Goal: Task Accomplishment & Management: Manage account settings

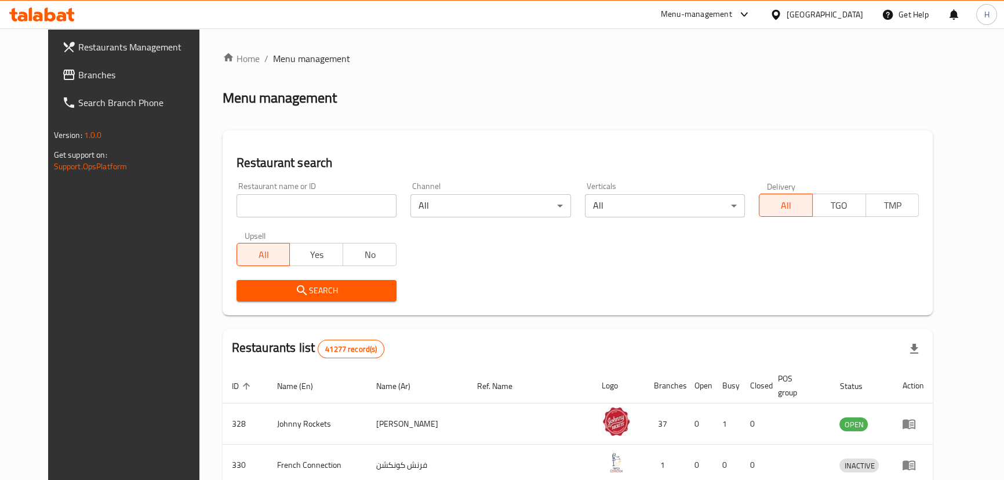
click at [62, 75] on icon at bounding box center [69, 75] width 14 height 14
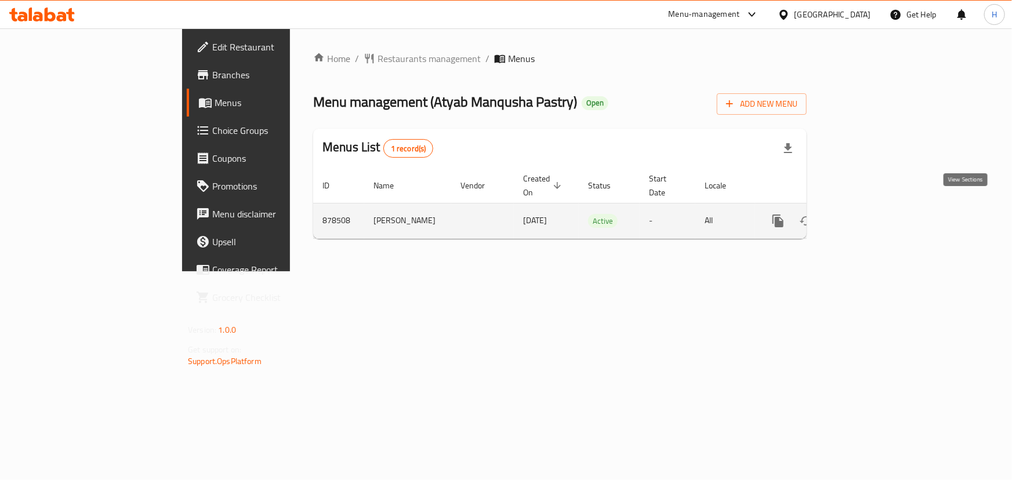
click at [867, 216] on icon "enhanced table" at bounding box center [861, 221] width 10 height 10
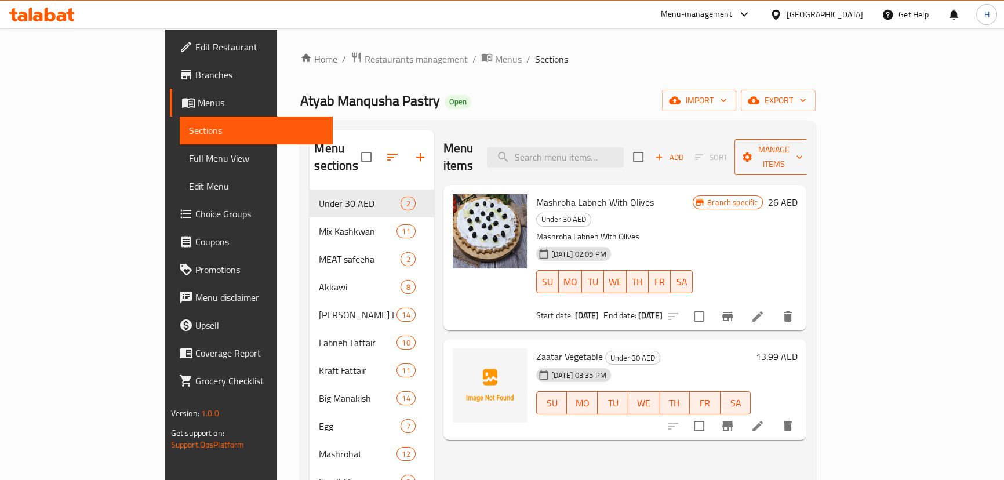
click at [803, 151] on span "Manage items" at bounding box center [773, 157] width 59 height 29
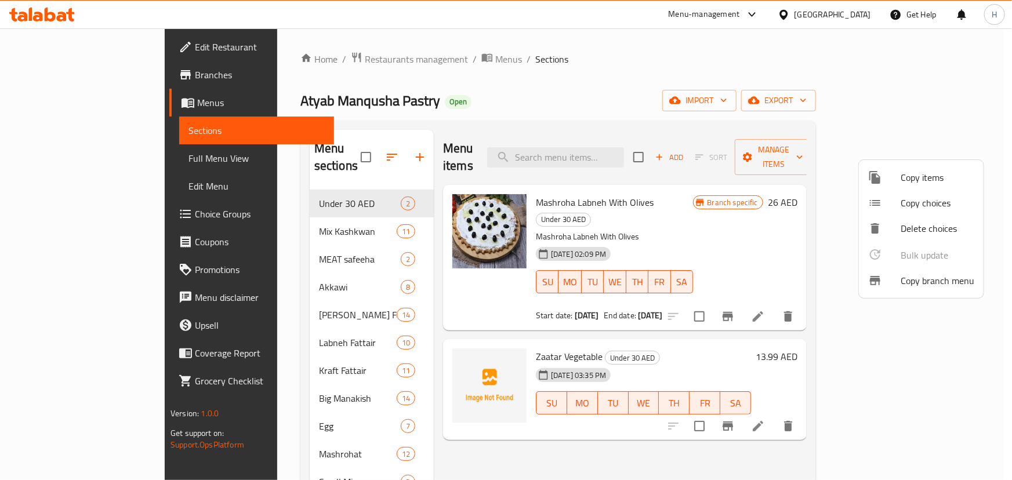
click at [927, 278] on span "Copy branch menu" at bounding box center [938, 281] width 74 height 14
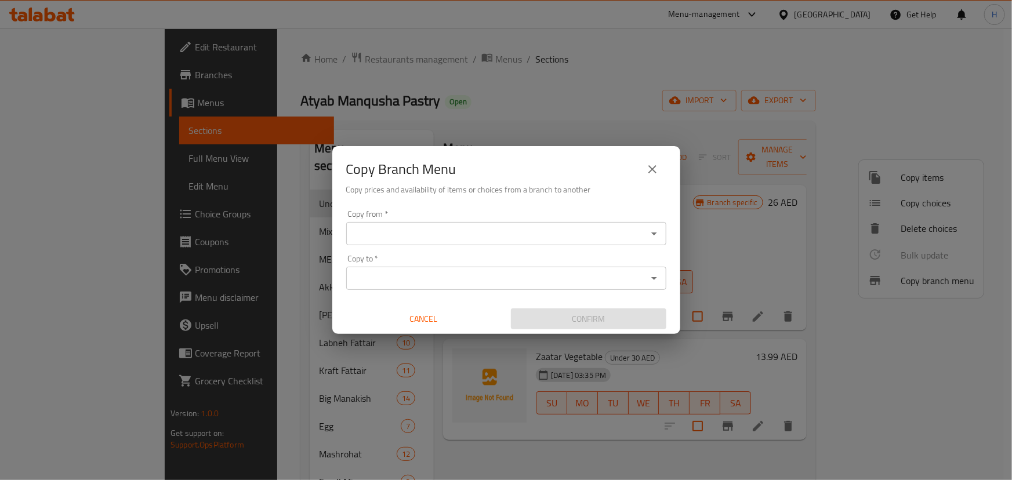
click at [536, 227] on input "Copy from   *" at bounding box center [497, 234] width 294 height 16
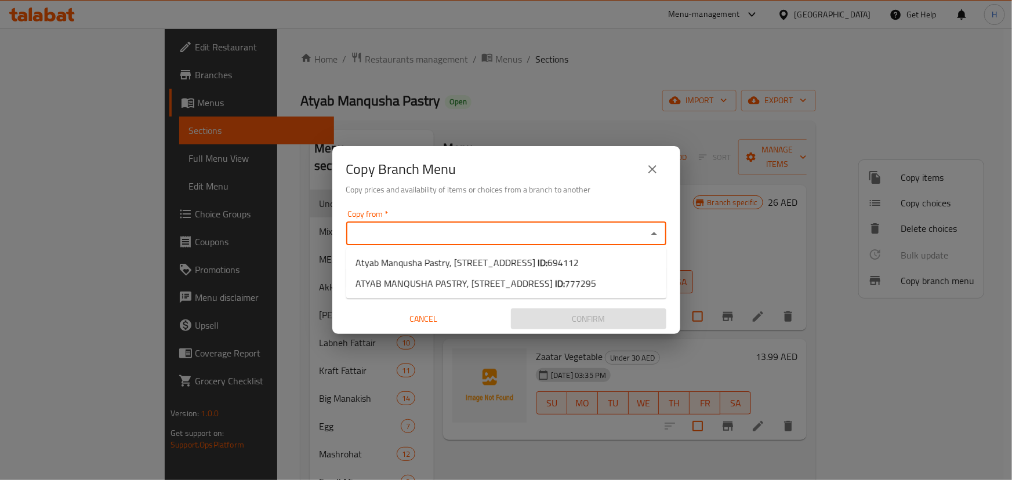
click at [536, 233] on input "Copy from   *" at bounding box center [497, 234] width 294 height 16
click at [500, 281] on span "ATYAB MANQUSHA PASTRY, Al Majaz 3 ID: 777295" at bounding box center [475, 284] width 241 height 14
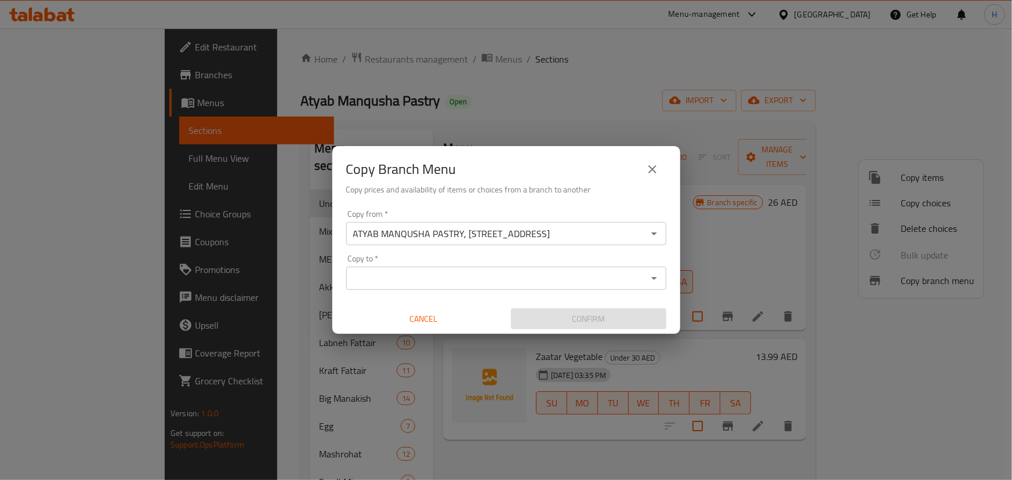
click at [558, 180] on div "Copy Branch Menu" at bounding box center [506, 169] width 320 height 28
click at [652, 236] on icon "Open" at bounding box center [654, 234] width 14 height 14
click at [577, 238] on input "ATYAB MANQUSHA PASTRY, Al Majaz 3" at bounding box center [497, 234] width 294 height 16
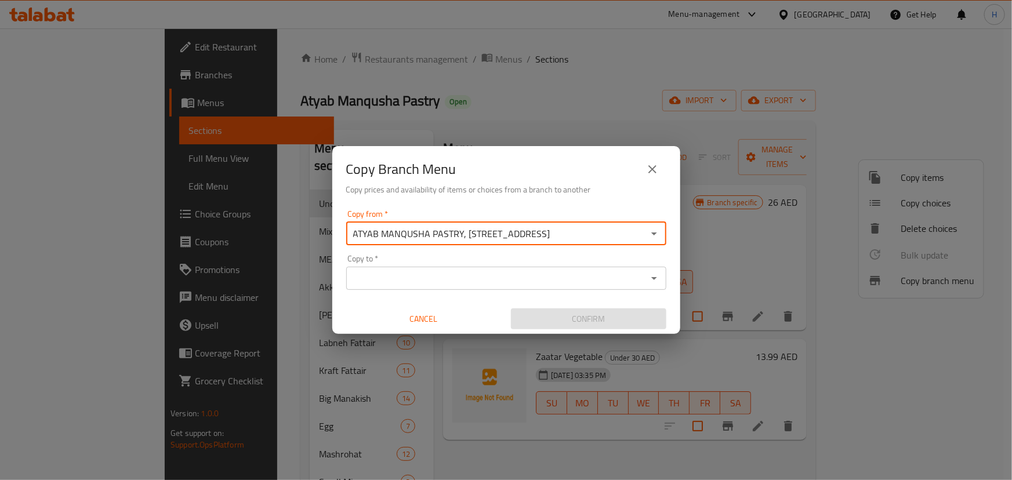
click at [656, 236] on icon "Open" at bounding box center [654, 234] width 14 height 14
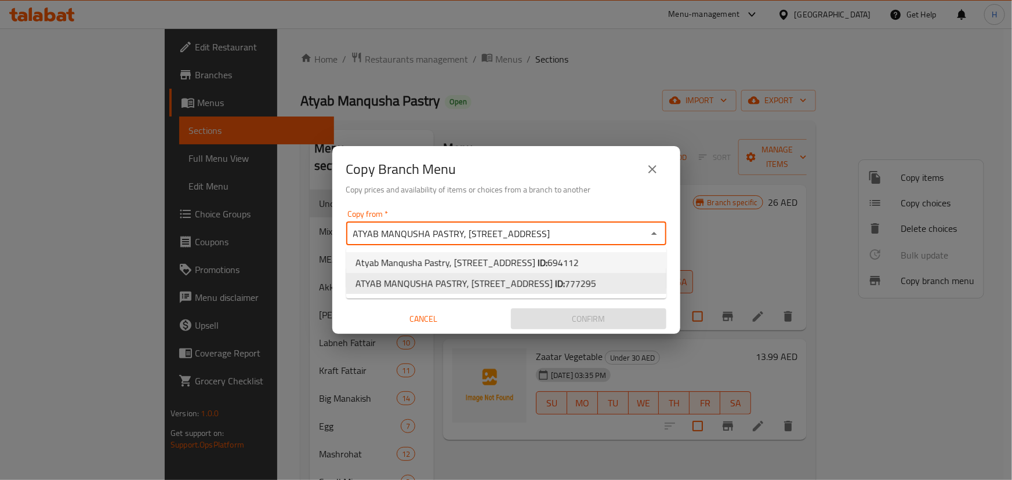
click at [547, 262] on span "694112" at bounding box center [562, 262] width 31 height 17
type input "Atyab Manqusha Pastry, Al Majaz 3"
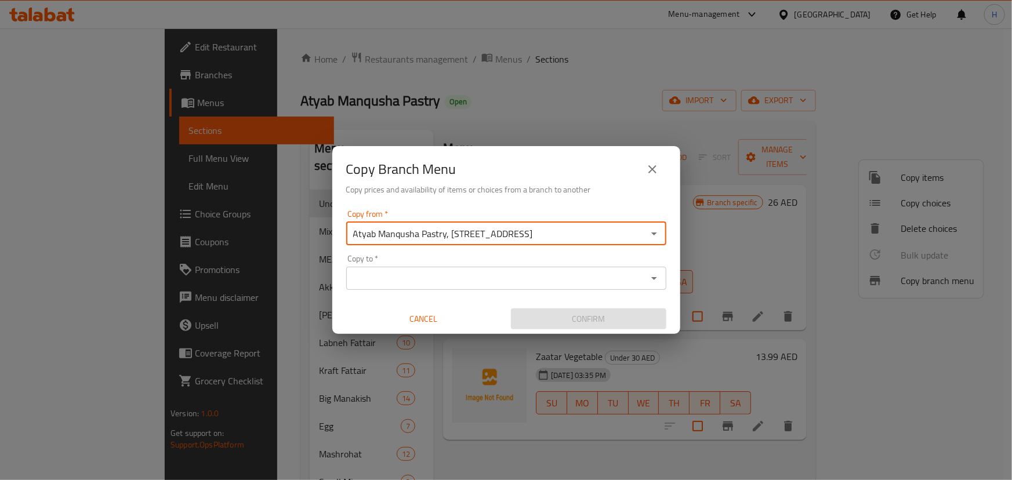
click at [535, 279] on input "Copy to   *" at bounding box center [497, 278] width 294 height 16
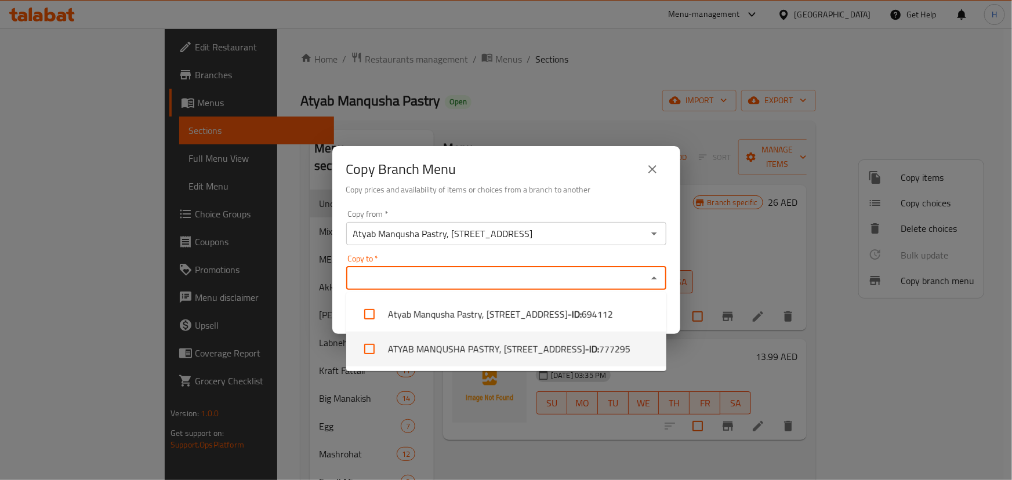
click at [490, 352] on li "ATYAB MANQUSHA PASTRY, Al Majaz 3 - ID: 777295" at bounding box center [506, 349] width 320 height 35
checkbox input "true"
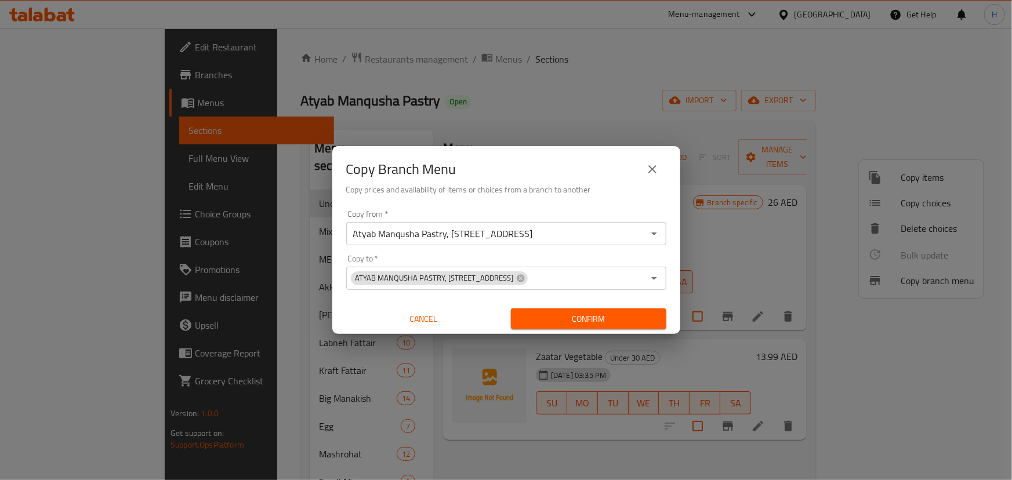
click at [521, 201] on div "Copy Branch Menu Copy prices and availability of items or choices from a branch…" at bounding box center [506, 175] width 348 height 59
click at [579, 323] on span "Confirm" at bounding box center [588, 319] width 137 height 14
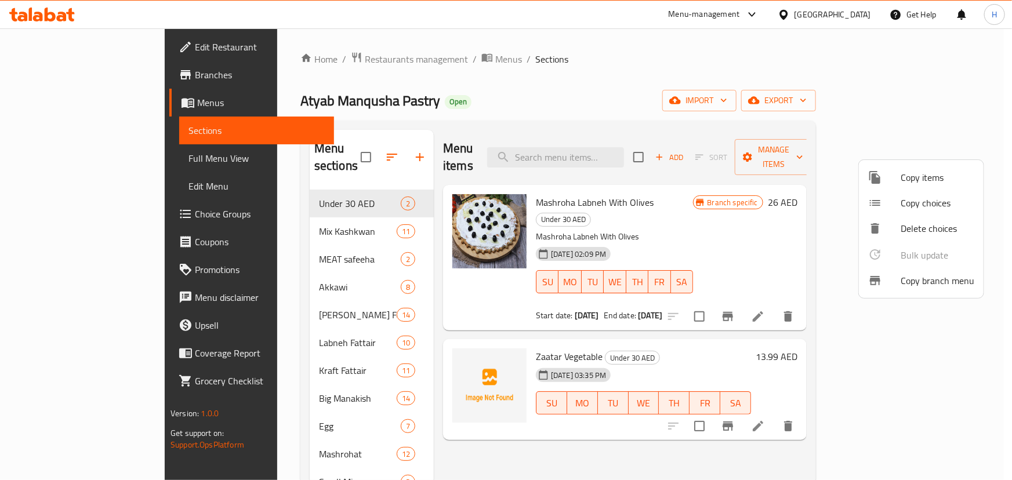
click at [441, 61] on div at bounding box center [506, 240] width 1012 height 480
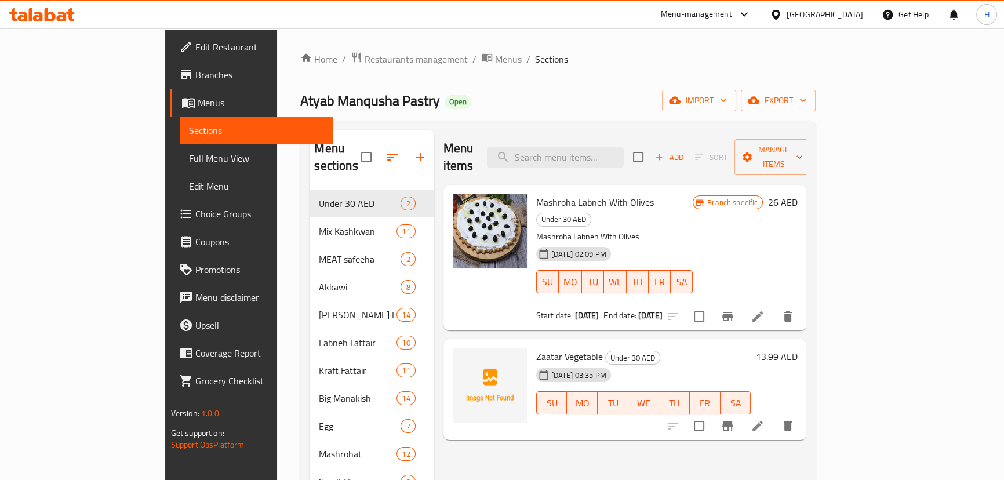
click at [195, 68] on span "Branches" at bounding box center [259, 75] width 128 height 14
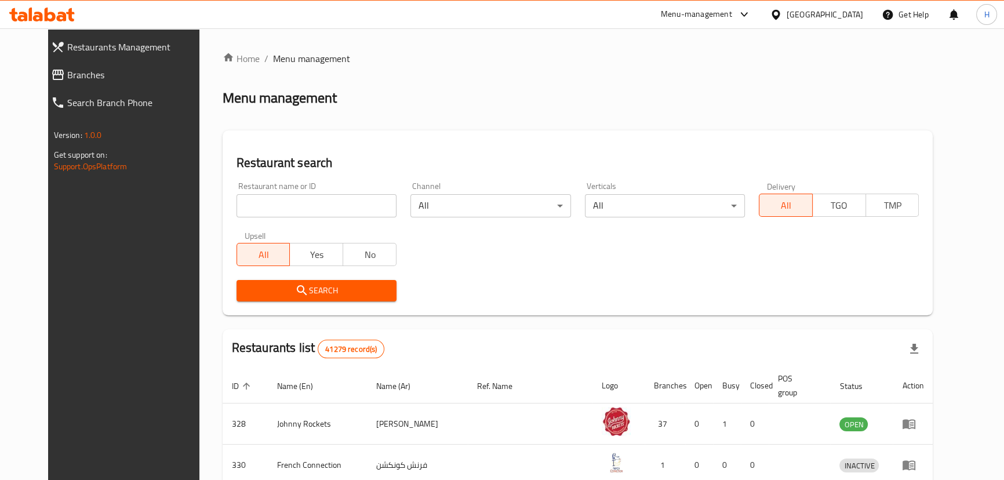
click at [549, 92] on div "Menu management" at bounding box center [578, 98] width 711 height 19
click at [67, 70] on span "Branches" at bounding box center [136, 75] width 139 height 14
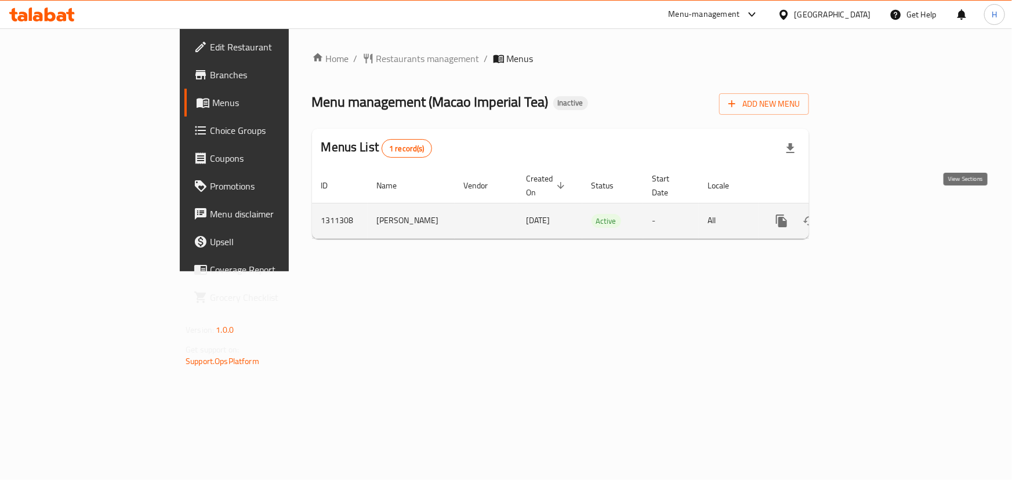
click at [870, 216] on icon "enhanced table" at bounding box center [865, 221] width 10 height 10
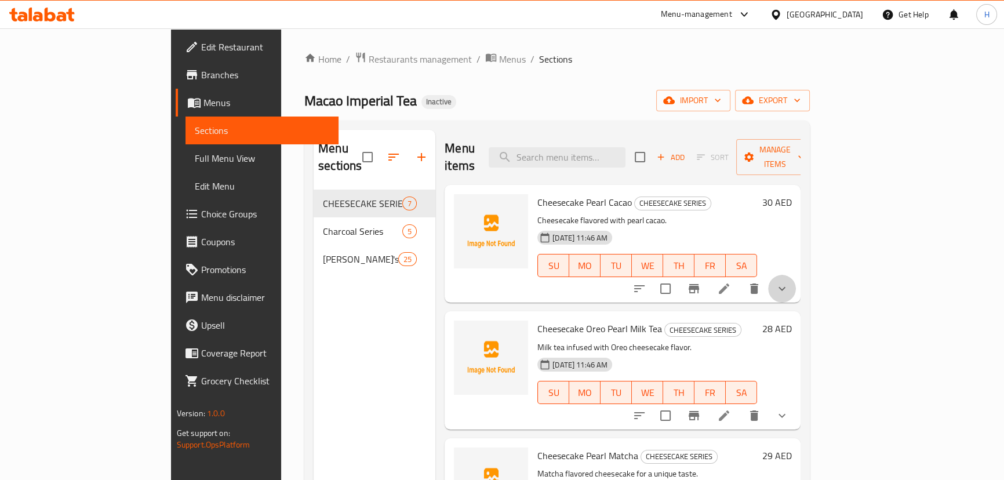
click at [796, 280] on button "show more" at bounding box center [782, 289] width 28 height 28
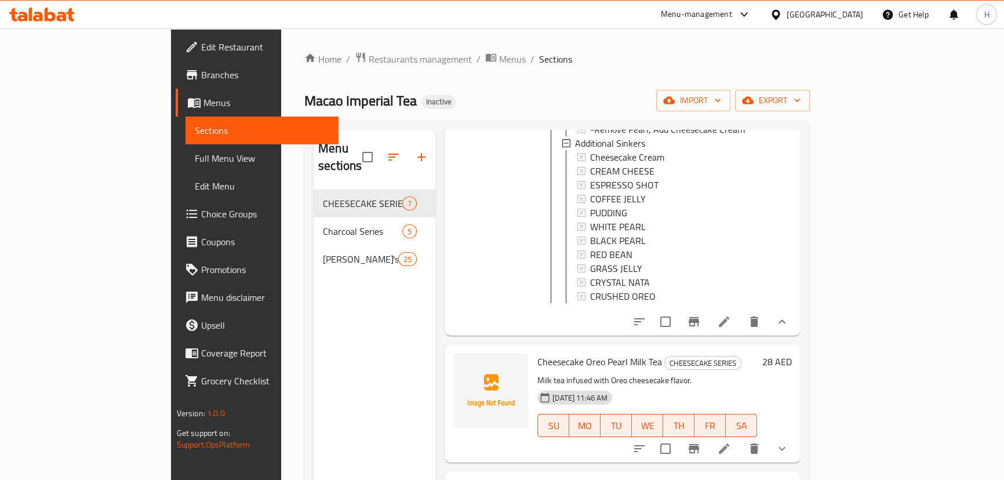
scroll to position [422, 0]
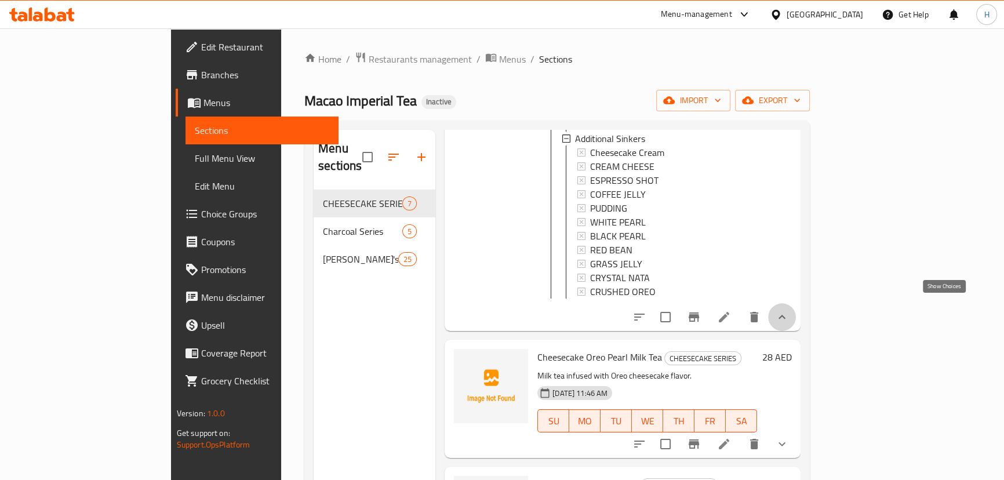
click at [789, 310] on icon "show more" at bounding box center [782, 317] width 14 height 14
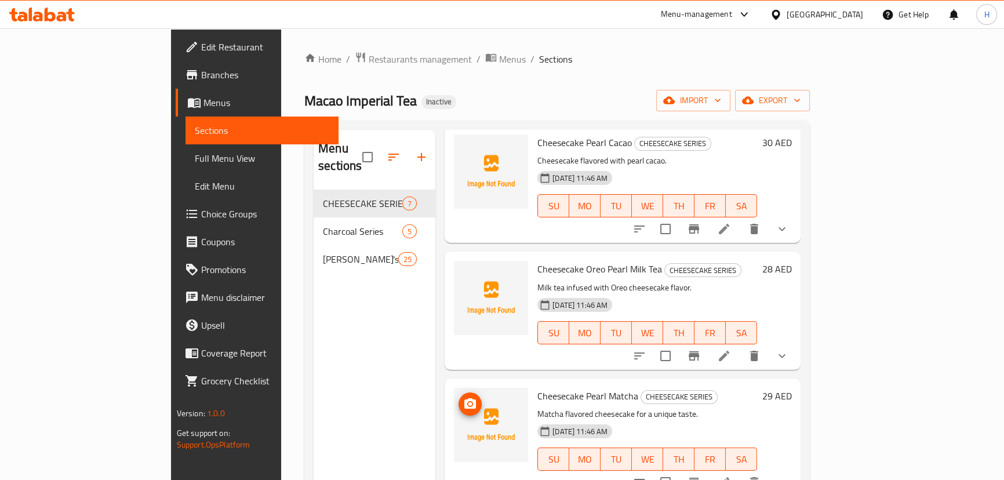
scroll to position [0, 0]
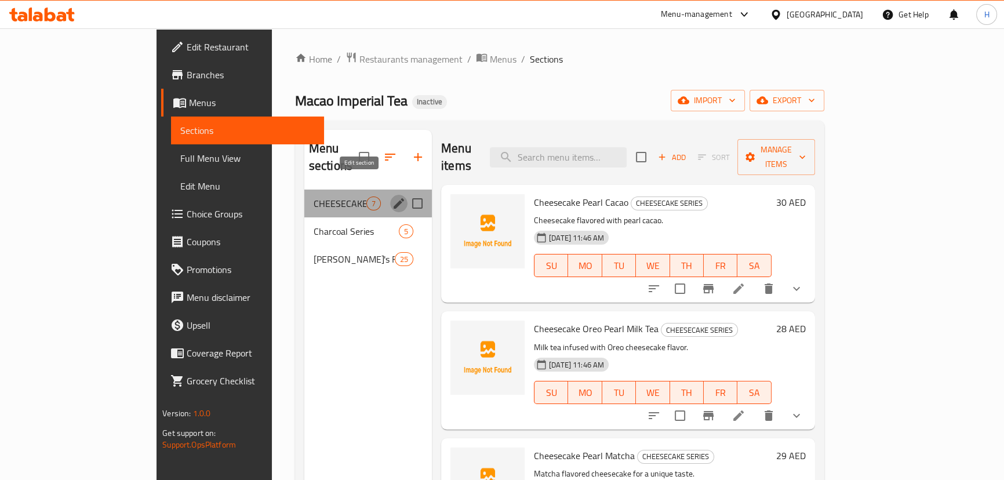
click at [392, 197] on icon "edit" at bounding box center [399, 204] width 14 height 14
